Goal: Find specific page/section: Find specific page/section

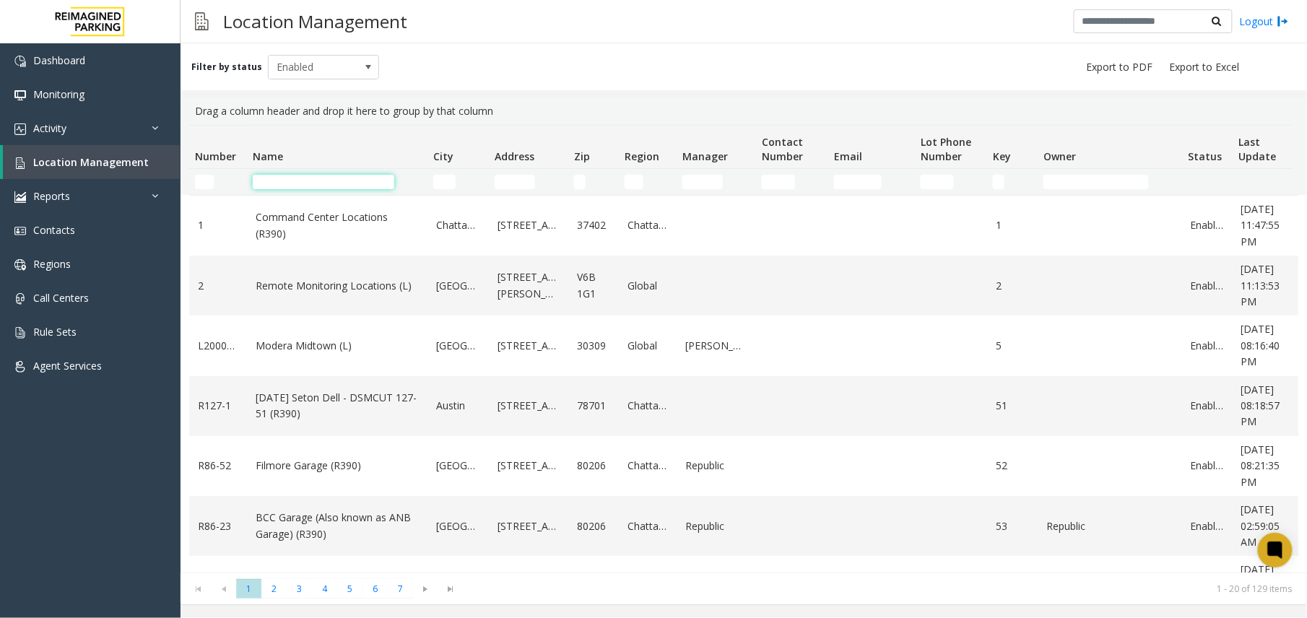
click at [276, 185] on input "Name Filter" at bounding box center [324, 182] width 142 height 14
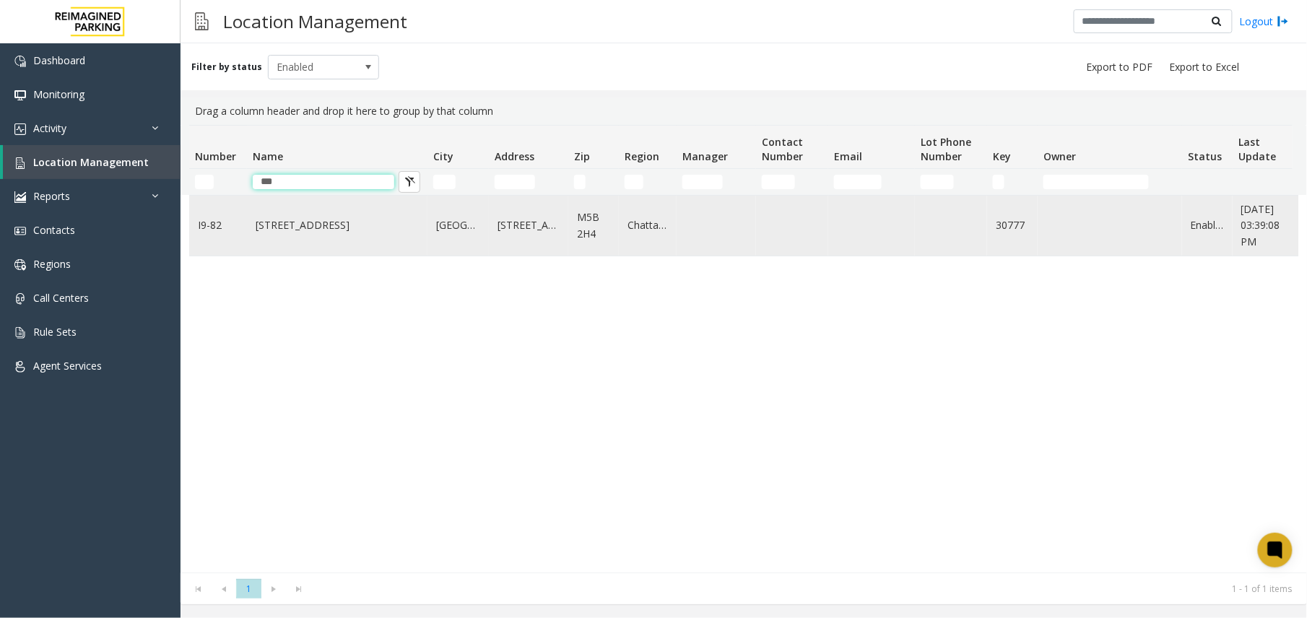
type input "***"
click at [293, 233] on link "[STREET_ADDRESS]" at bounding box center [337, 225] width 163 height 16
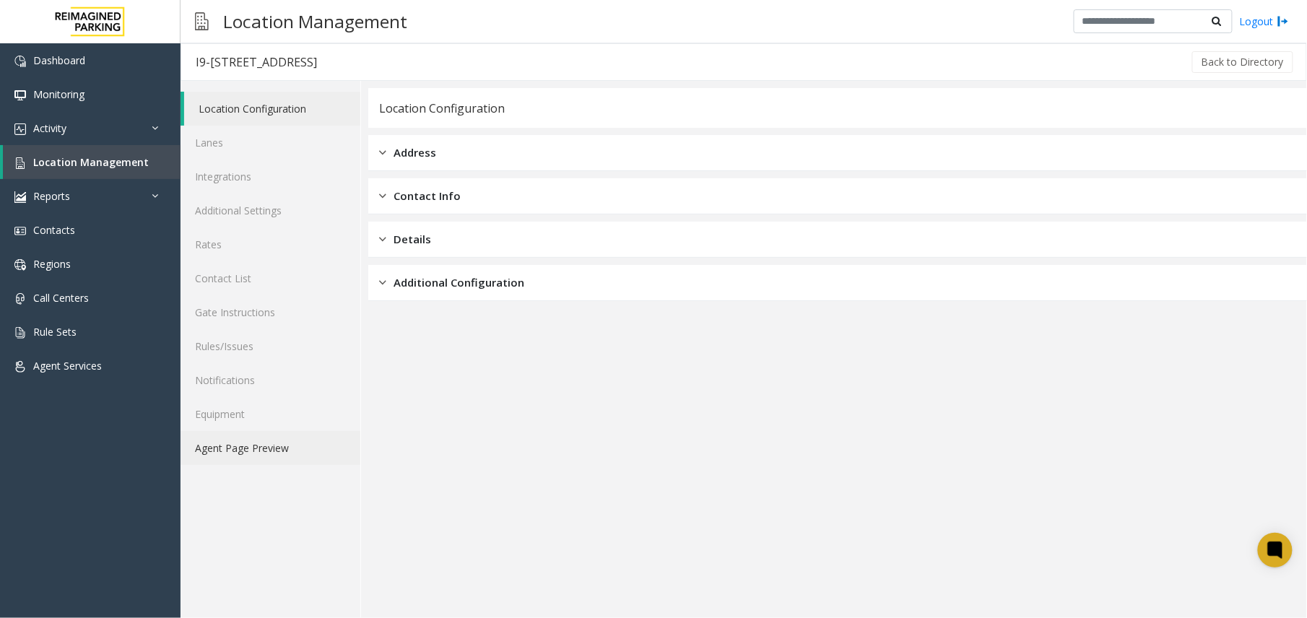
click at [250, 441] on link "Agent Page Preview" at bounding box center [271, 448] width 180 height 34
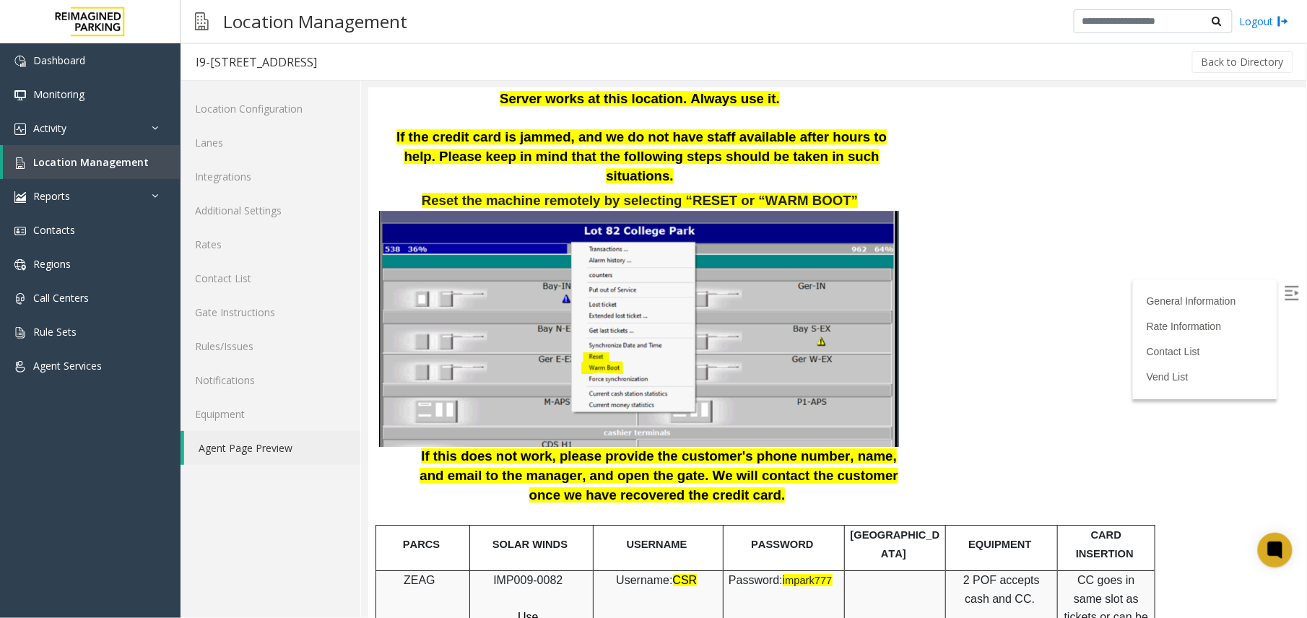
scroll to position [1637, 0]
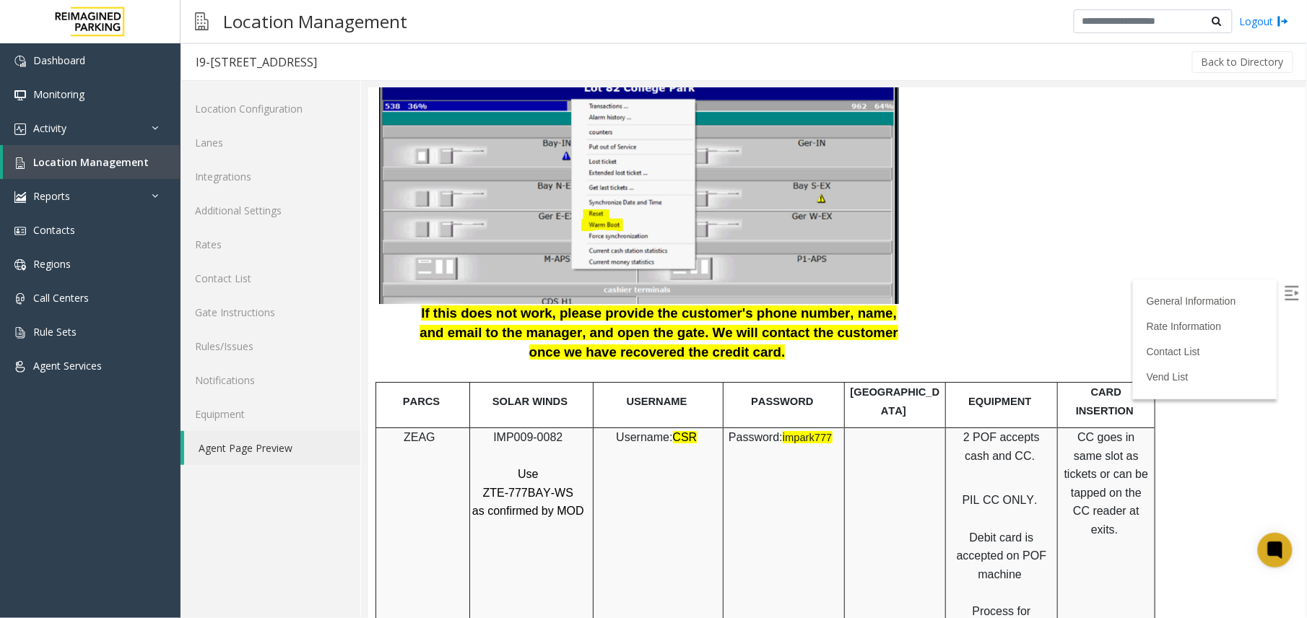
click at [525, 430] on span "IMP009-0082" at bounding box center [527, 436] width 69 height 12
copy p "IMP009-0082"
